Goal: Task Accomplishment & Management: Manage account settings

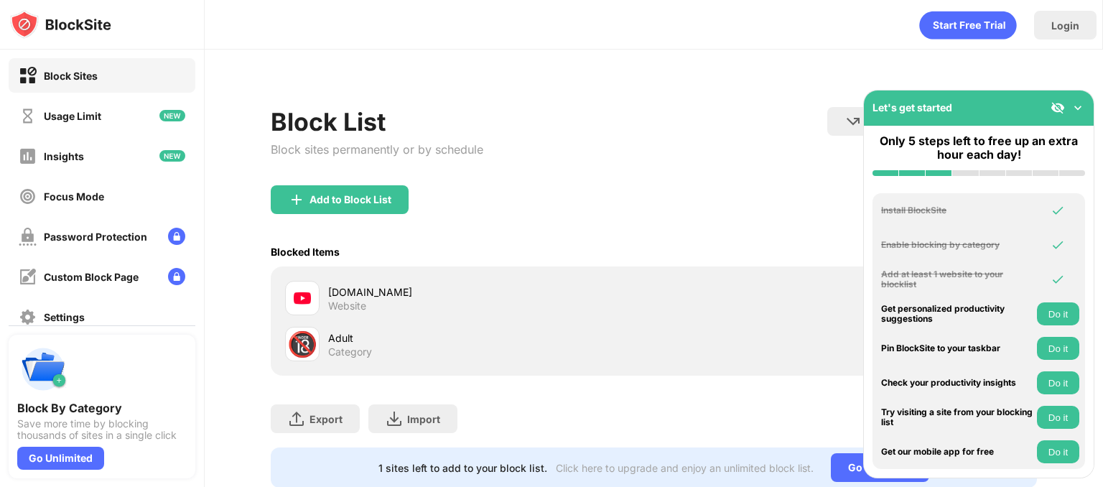
click at [396, 308] on div "youtube.com Website" at bounding box center [490, 298] width 325 height 28
click at [353, 299] on div "Website" at bounding box center [347, 305] width 38 height 13
click at [1077, 110] on img at bounding box center [1077, 107] width 14 height 14
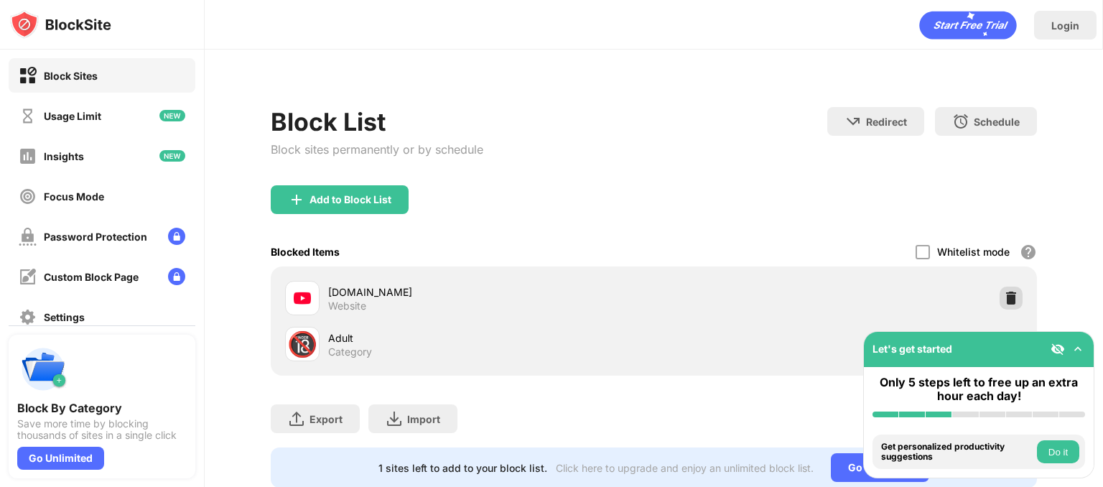
click at [1003, 299] on img at bounding box center [1010, 298] width 14 height 14
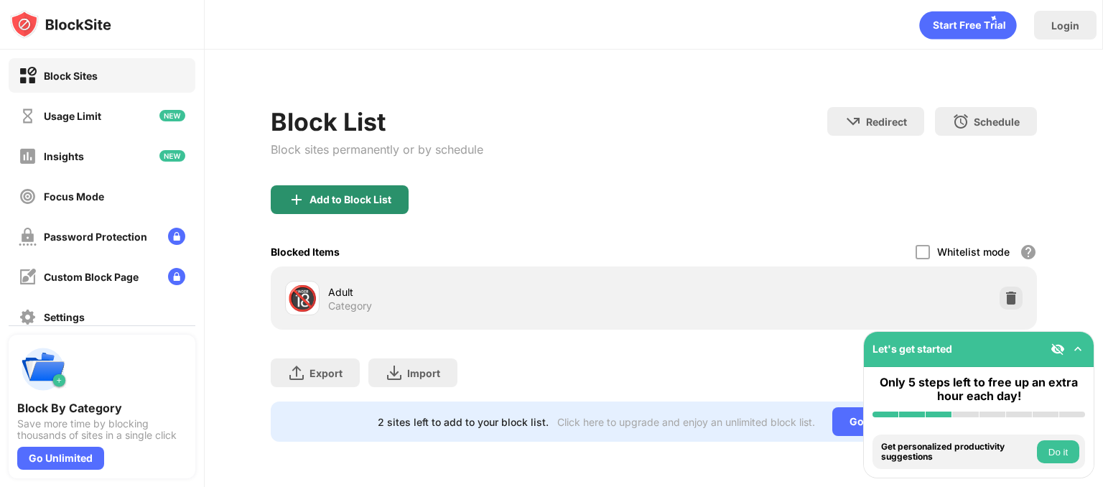
click at [358, 199] on div "Add to Block List" at bounding box center [350, 199] width 82 height 11
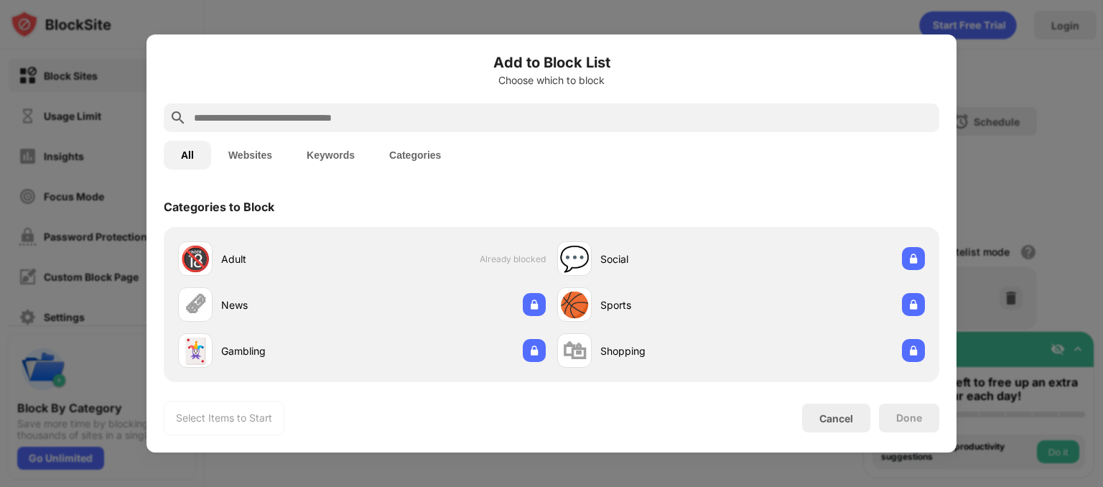
click at [310, 124] on input "text" at bounding box center [562, 117] width 741 height 17
click at [266, 153] on button "Websites" at bounding box center [250, 155] width 78 height 29
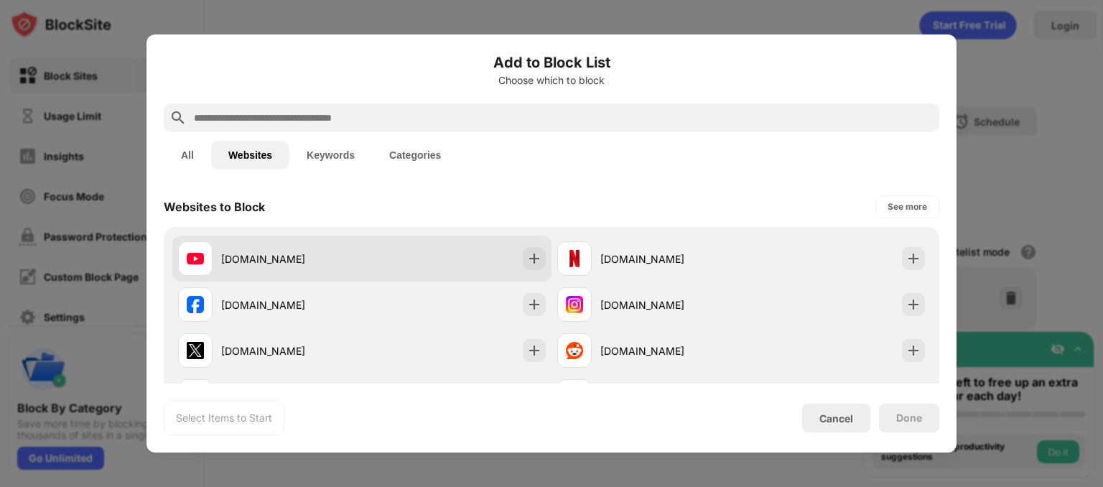
click at [263, 262] on div "youtube.com" at bounding box center [291, 258] width 141 height 15
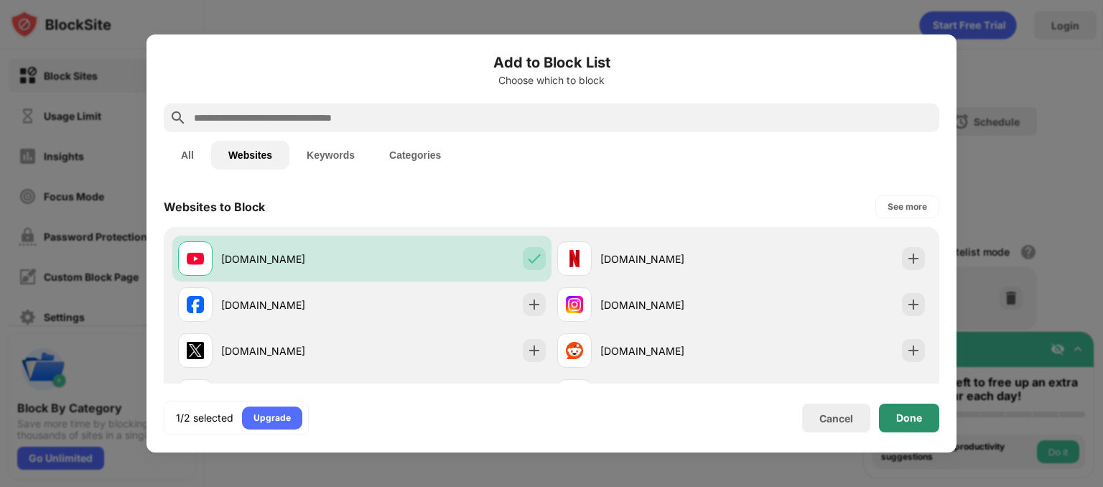
click at [914, 426] on div "Done" at bounding box center [909, 417] width 60 height 29
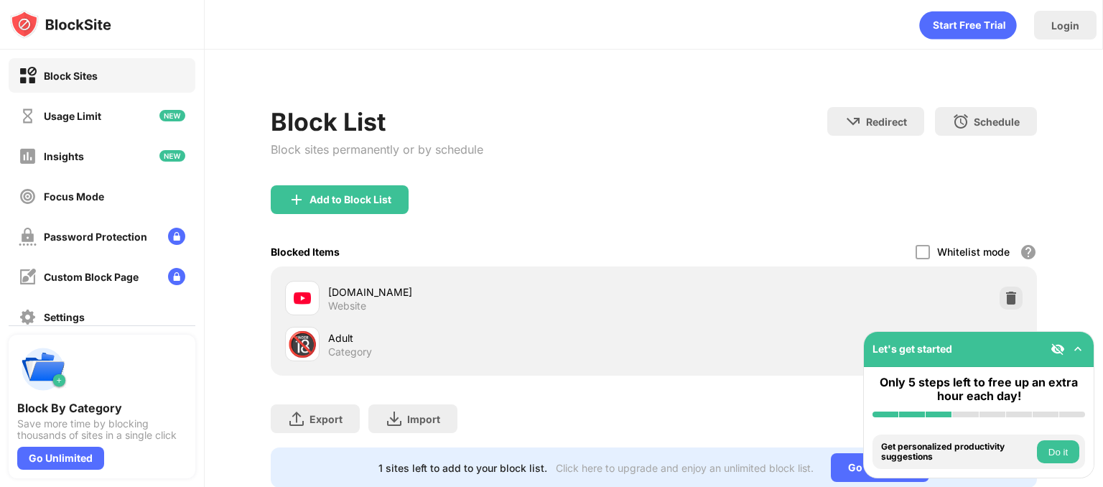
scroll to position [51, 0]
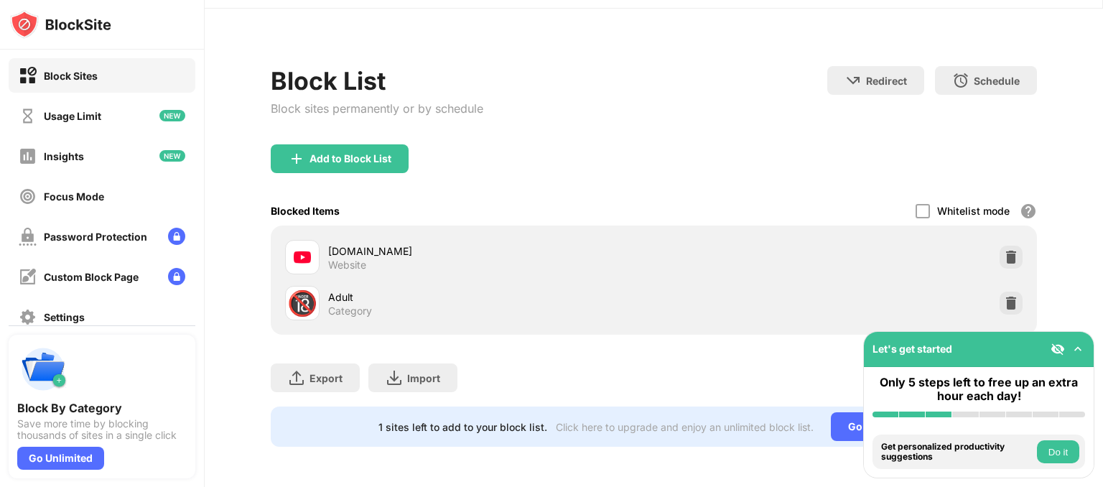
click at [640, 66] on div "Block List Block sites permanently or by schedule Redirect Choose a site to be …" at bounding box center [654, 105] width 766 height 78
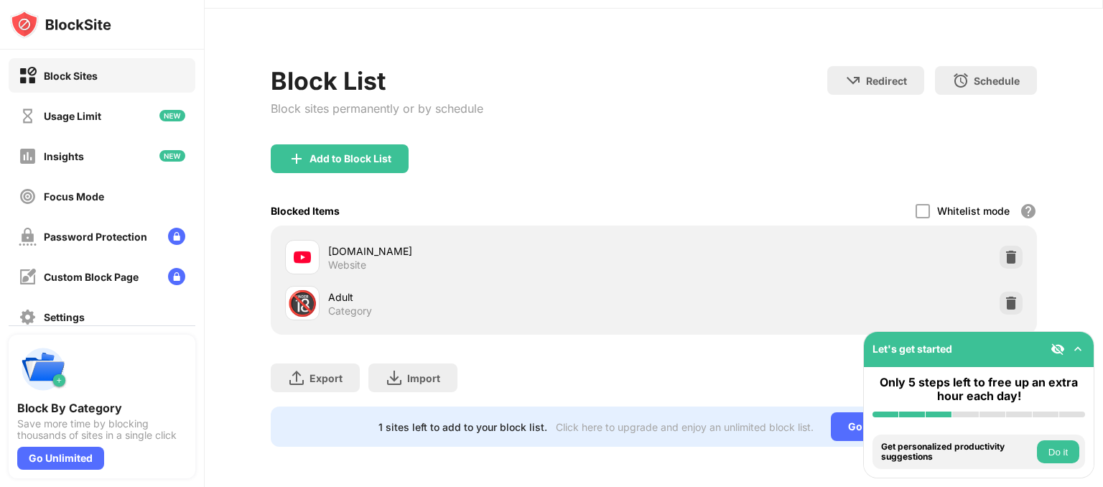
click at [640, 66] on div "Block List Block sites permanently or by schedule Redirect Choose a site to be …" at bounding box center [654, 105] width 766 height 78
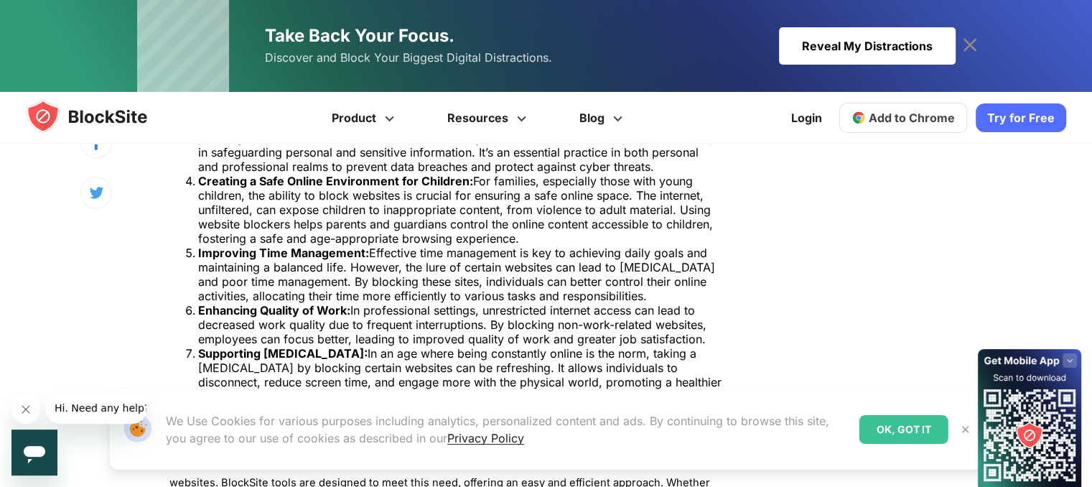
scroll to position [2096, 0]
